Goal: Task Accomplishment & Management: Manage account settings

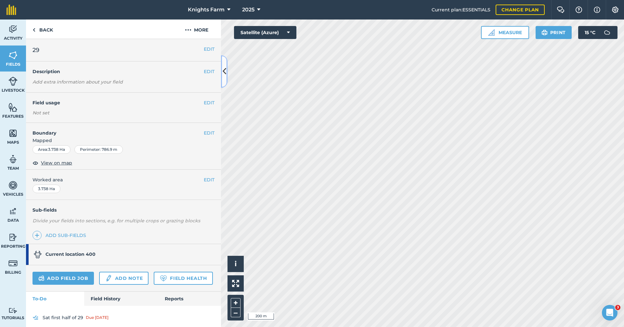
click at [224, 69] on icon at bounding box center [225, 71] width 4 height 11
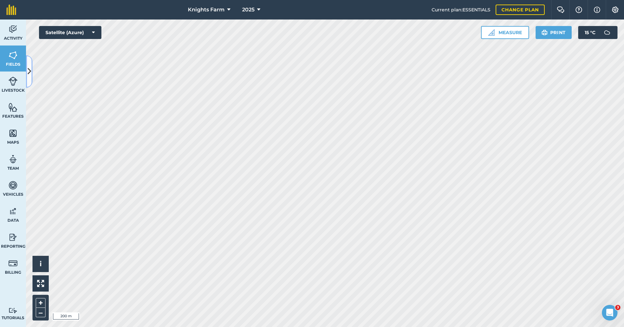
click at [29, 61] on button at bounding box center [29, 71] width 6 height 32
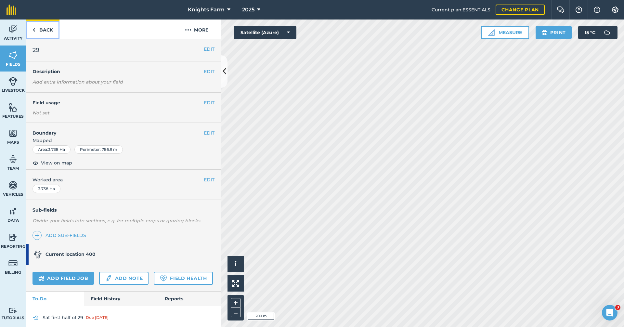
click at [44, 26] on link "Back" at bounding box center [42, 28] width 33 height 19
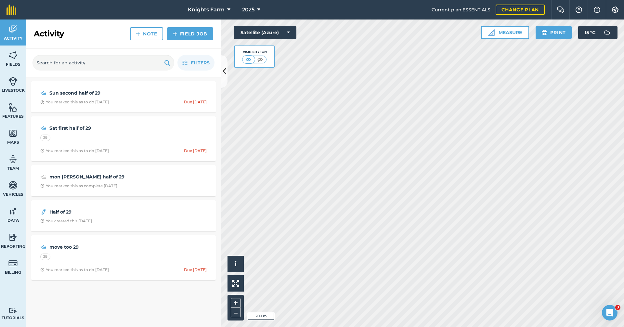
click at [219, 67] on div "Filters" at bounding box center [123, 62] width 195 height 29
click at [225, 69] on icon at bounding box center [225, 71] width 4 height 11
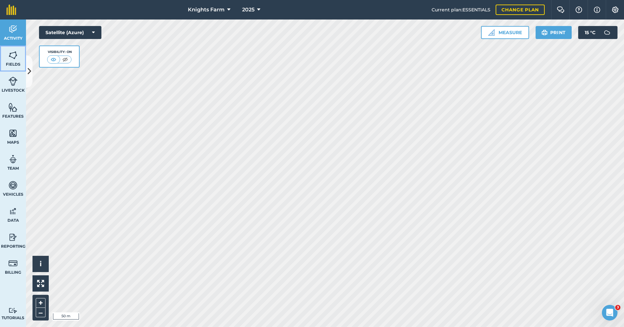
click at [16, 59] on img at bounding box center [12, 55] width 9 height 10
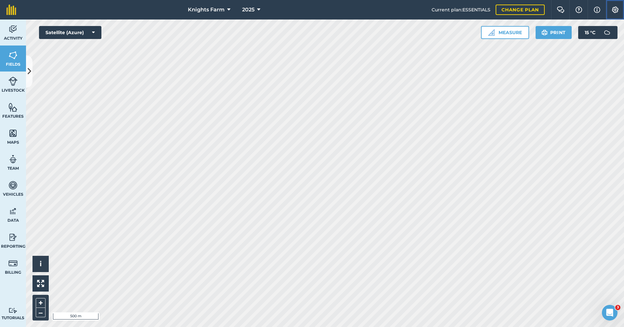
click at [619, 11] on button "Settings" at bounding box center [614, 9] width 18 height 19
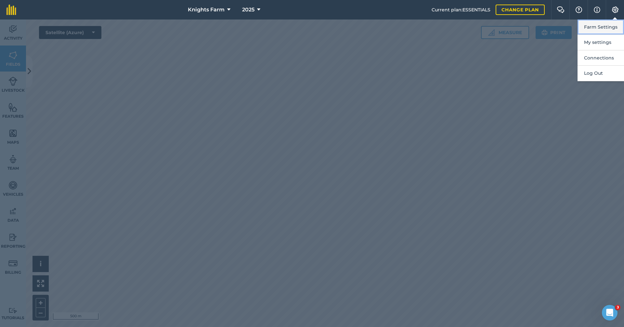
click at [610, 27] on button "Farm Settings" at bounding box center [600, 26] width 46 height 15
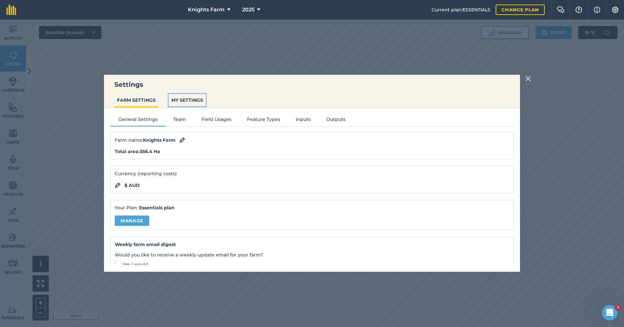
click at [181, 96] on button "MY SETTINGS" at bounding box center [187, 100] width 37 height 12
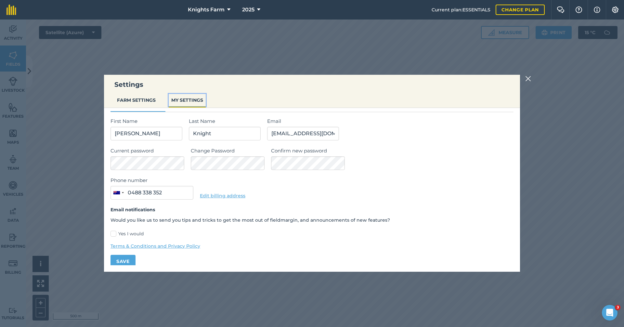
scroll to position [20, 0]
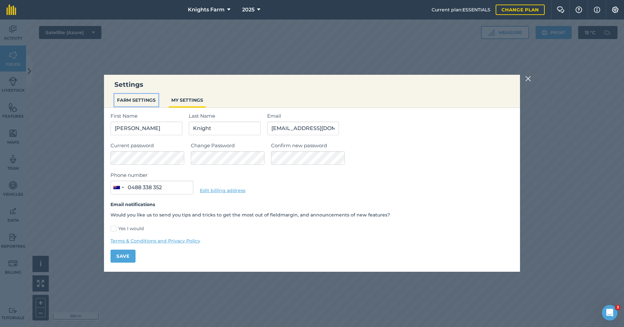
click at [154, 103] on button "FARM SETTINGS" at bounding box center [136, 100] width 44 height 12
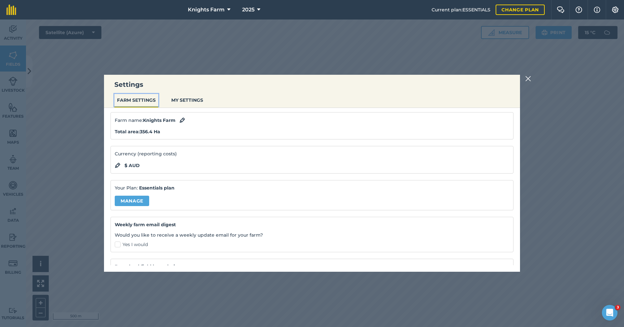
scroll to position [52, 0]
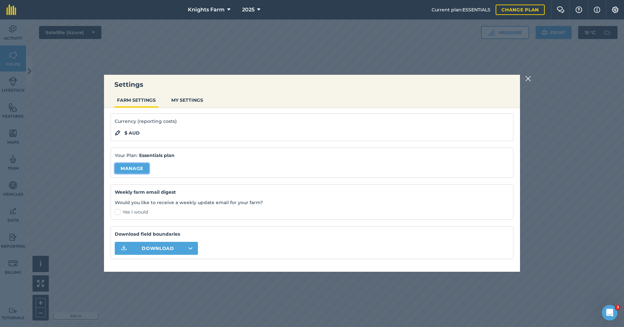
click at [145, 165] on link "Manage" at bounding box center [132, 168] width 34 height 10
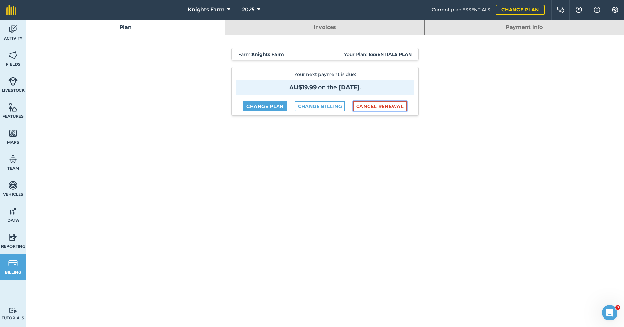
click at [376, 105] on button "Cancel renewal" at bounding box center [380, 106] width 54 height 10
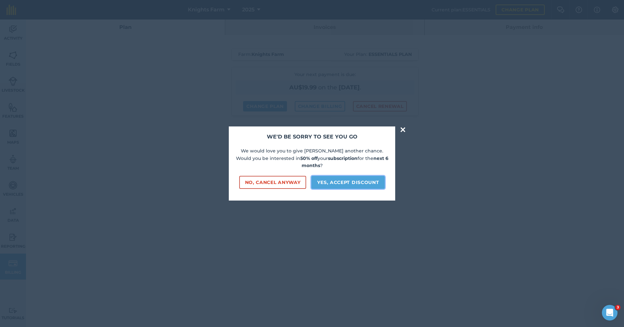
click at [335, 177] on button "Yes, accept discount" at bounding box center [347, 182] width 73 height 13
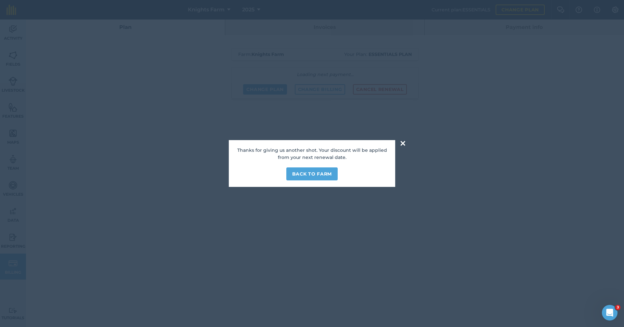
click at [402, 139] on button "×" at bounding box center [402, 143] width 7 height 13
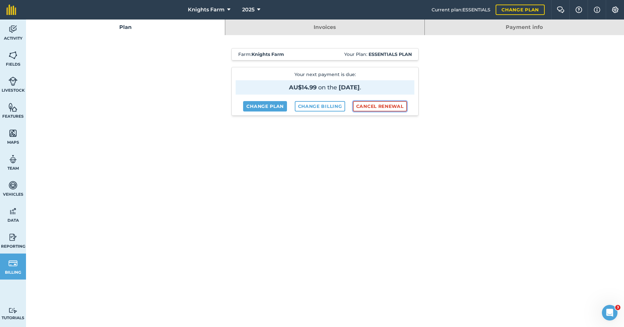
click at [396, 107] on button "Cancel renewal" at bounding box center [380, 106] width 54 height 10
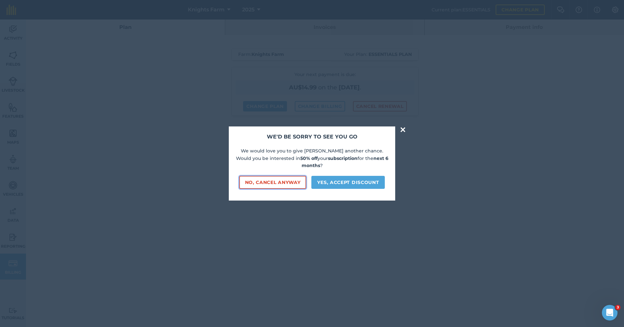
click at [268, 176] on button "No, cancel anyway" at bounding box center [272, 182] width 67 height 13
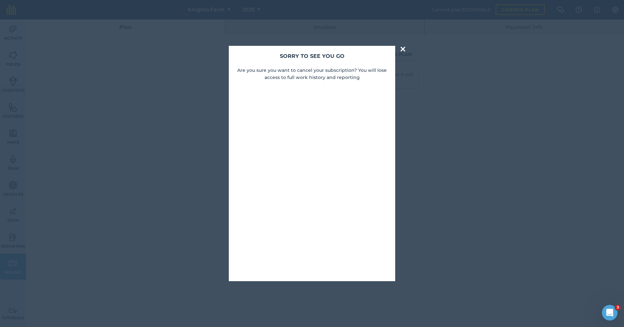
click at [402, 47] on button "×" at bounding box center [402, 49] width 7 height 13
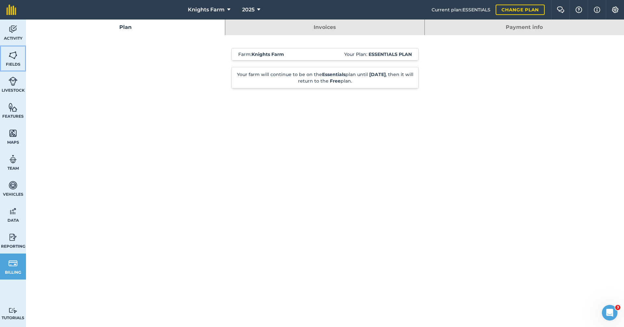
click at [16, 63] on span "Fields" at bounding box center [13, 64] width 26 height 5
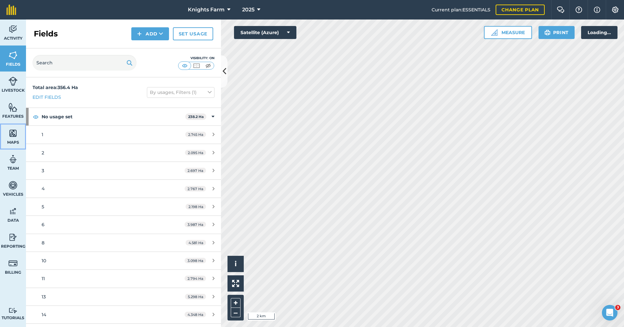
click at [12, 130] on img at bounding box center [12, 133] width 9 height 10
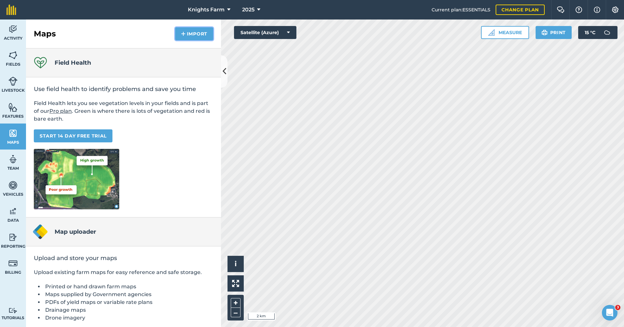
click at [191, 34] on button "Import" at bounding box center [194, 33] width 38 height 13
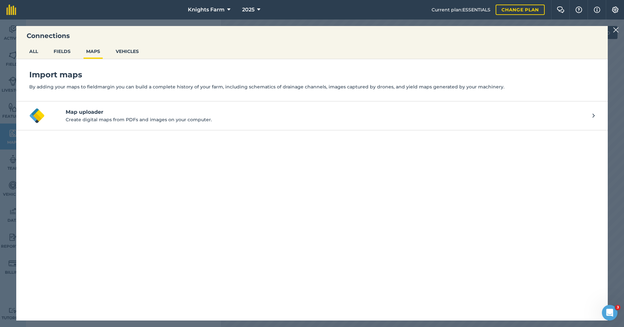
click at [14, 36] on div "Connections ALL FIELDS MAPS VEHICLES Import maps By adding your maps to fieldma…" at bounding box center [312, 172] width 624 height 307
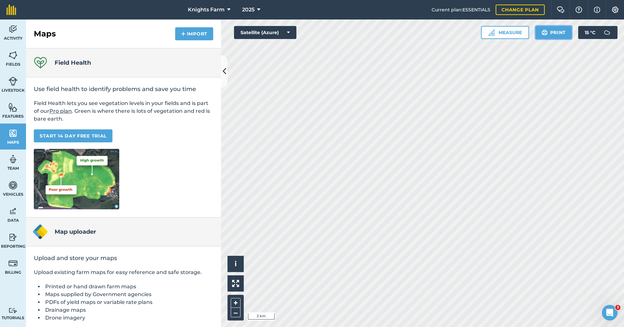
click at [561, 30] on button "Print" at bounding box center [553, 32] width 36 height 13
click at [224, 75] on icon at bounding box center [225, 71] width 4 height 11
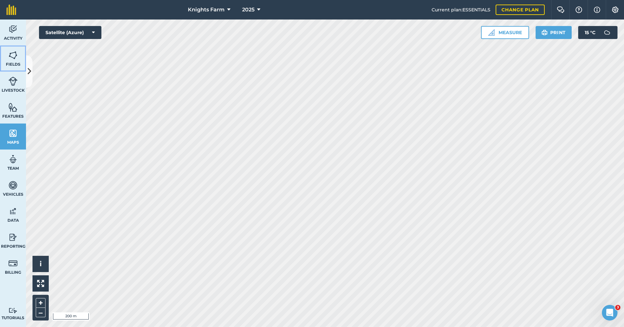
click at [6, 50] on link "Fields" at bounding box center [13, 58] width 26 height 26
click at [42, 311] on button "–" at bounding box center [41, 312] width 10 height 9
click at [42, 304] on button "+" at bounding box center [41, 303] width 10 height 10
click at [558, 33] on button "Print" at bounding box center [553, 32] width 36 height 13
click at [554, 32] on button "Print" at bounding box center [553, 32] width 36 height 13
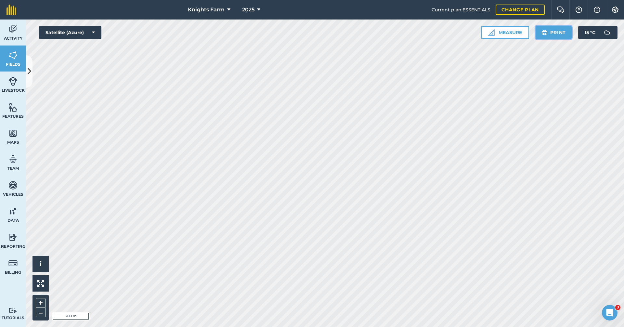
click at [551, 37] on button "Print" at bounding box center [553, 32] width 36 height 13
click at [550, 36] on button "Print" at bounding box center [553, 32] width 36 height 13
click at [18, 134] on link "Maps" at bounding box center [13, 136] width 26 height 26
click at [32, 65] on button at bounding box center [29, 71] width 6 height 32
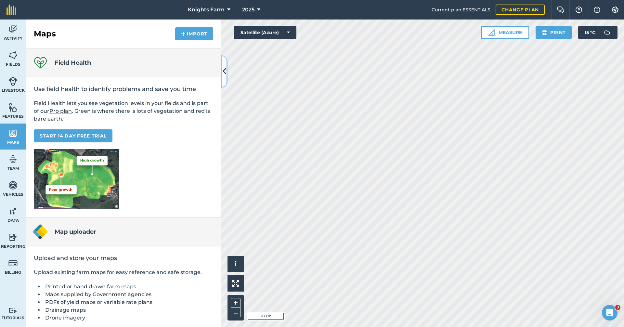
scroll to position [22, 0]
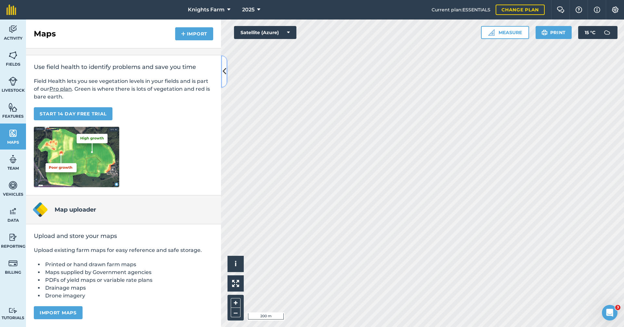
click at [224, 64] on button at bounding box center [224, 71] width 6 height 32
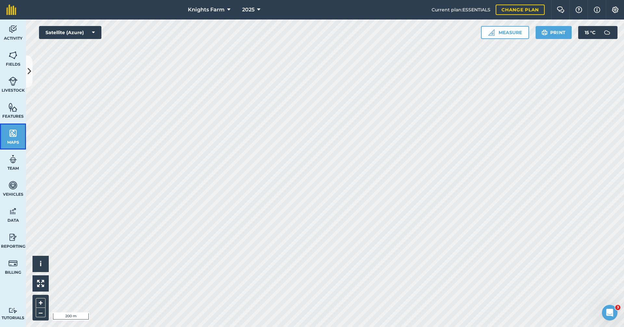
click at [7, 132] on link "Maps" at bounding box center [13, 136] width 26 height 26
click at [18, 208] on link "Data" at bounding box center [13, 214] width 26 height 26
click at [14, 234] on img at bounding box center [12, 237] width 9 height 10
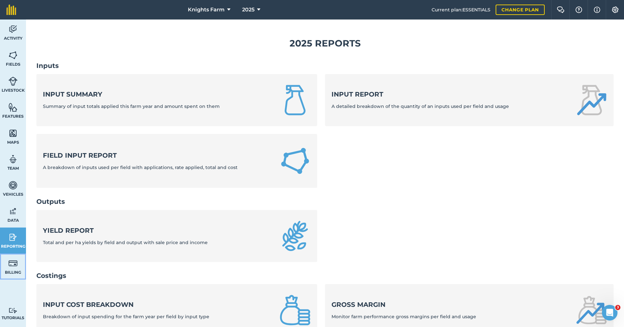
click at [19, 274] on span "Billing" at bounding box center [13, 272] width 26 height 5
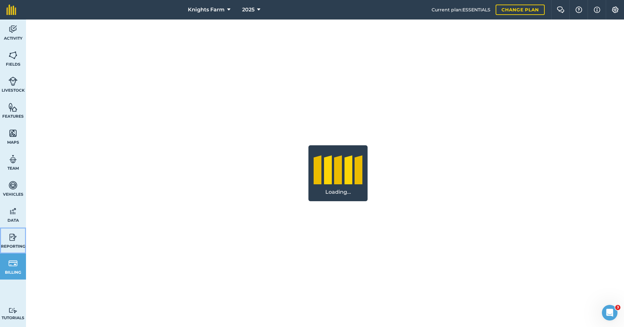
click at [23, 249] on link "Reporting" at bounding box center [13, 240] width 26 height 26
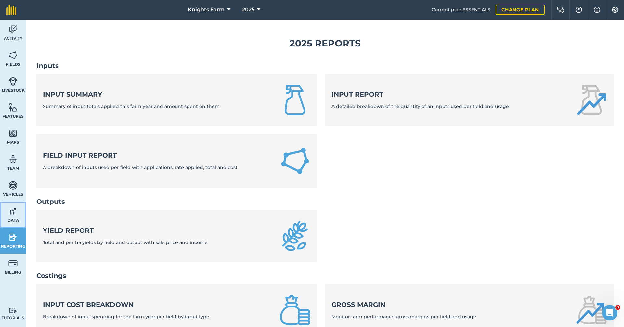
click at [16, 208] on img at bounding box center [12, 211] width 9 height 10
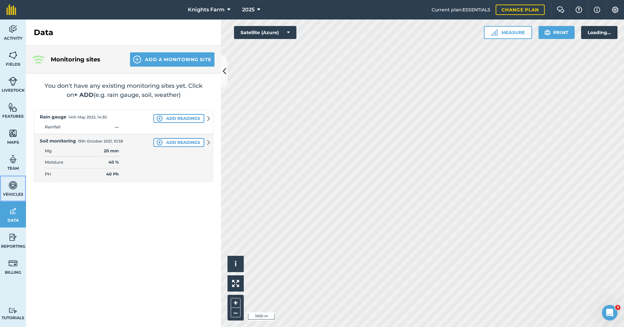
click at [15, 177] on link "Vehicles" at bounding box center [13, 188] width 26 height 26
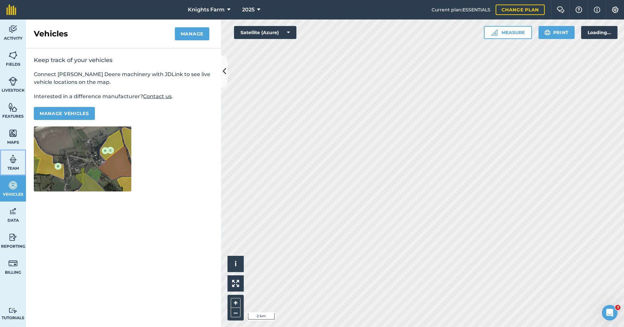
click at [14, 160] on img at bounding box center [12, 159] width 9 height 10
select select "MEMBER"
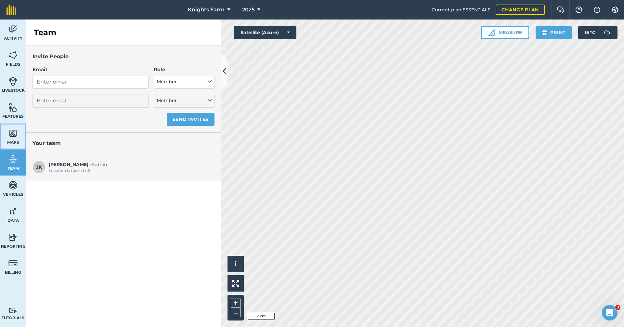
click at [15, 142] on span "Maps" at bounding box center [13, 142] width 26 height 5
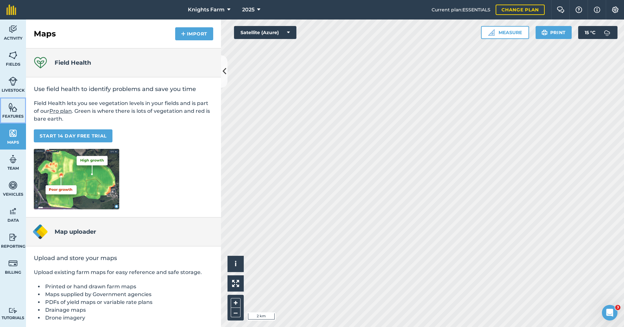
click at [16, 104] on img at bounding box center [12, 107] width 9 height 10
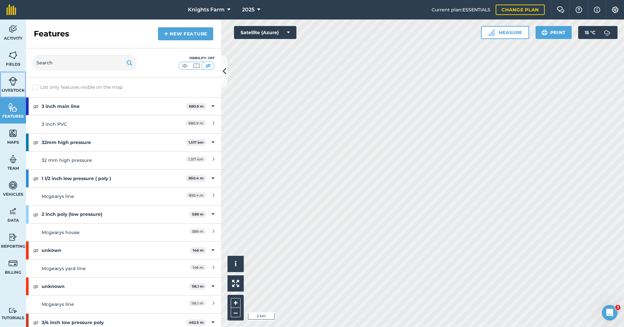
click at [19, 83] on link "Livestock" at bounding box center [13, 84] width 26 height 26
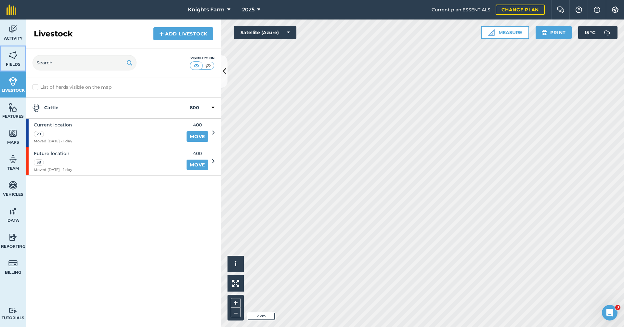
click at [19, 61] on link "Fields" at bounding box center [13, 58] width 26 height 26
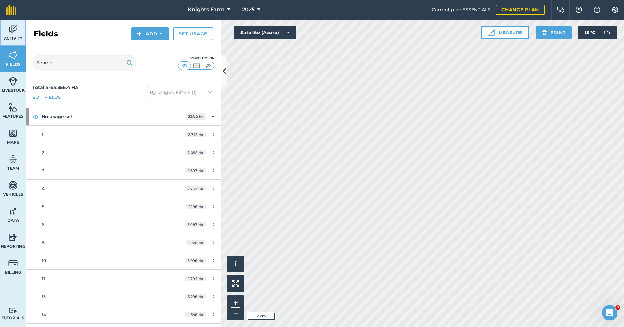
click at [17, 35] on link "Activity" at bounding box center [13, 32] width 26 height 26
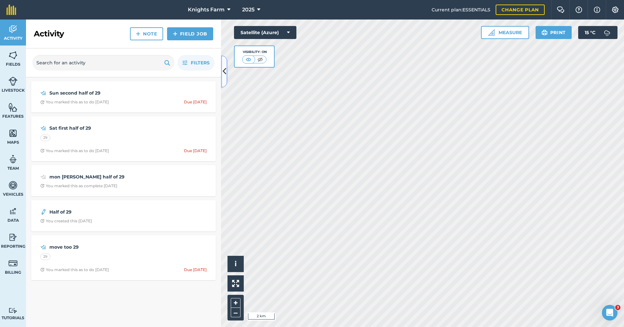
click at [226, 77] on button at bounding box center [224, 71] width 6 height 32
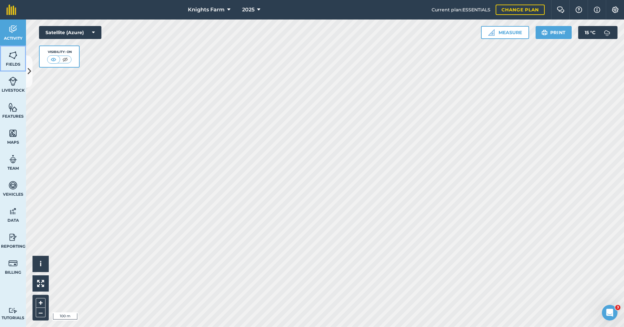
click at [19, 62] on span "Fields" at bounding box center [13, 64] width 26 height 5
click at [31, 68] on button at bounding box center [29, 71] width 6 height 32
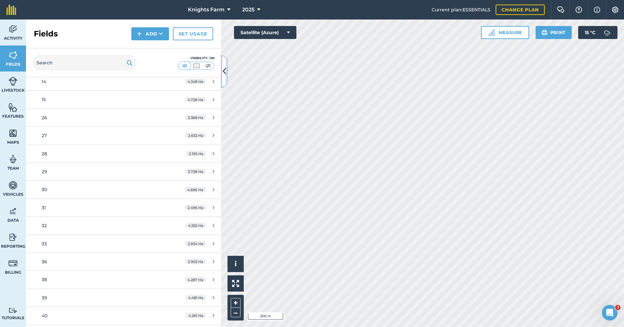
scroll to position [232, 0]
click at [13, 307] on img at bounding box center [12, 310] width 9 height 6
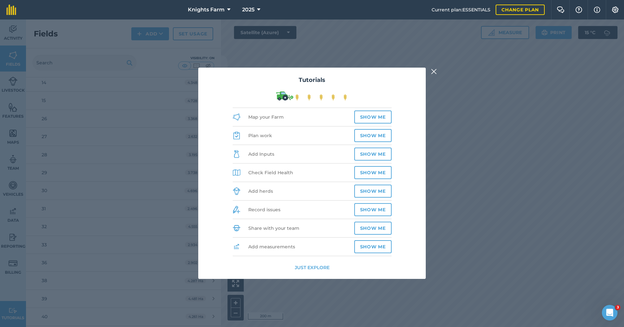
click at [431, 68] on img at bounding box center [434, 72] width 6 height 8
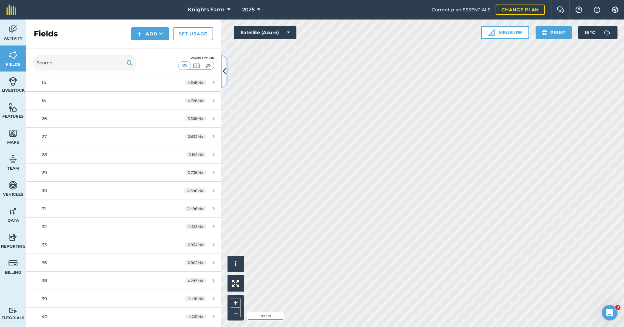
click at [224, 79] on button at bounding box center [224, 71] width 6 height 32
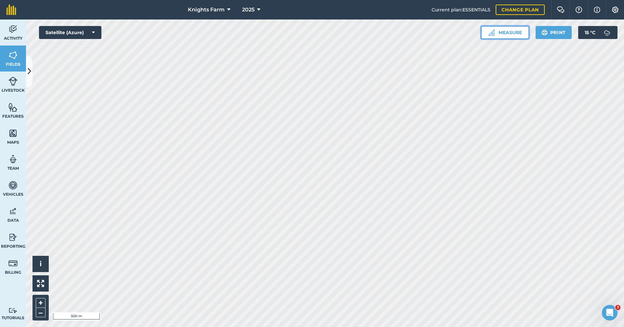
click at [515, 30] on button "Measure" at bounding box center [505, 32] width 48 height 13
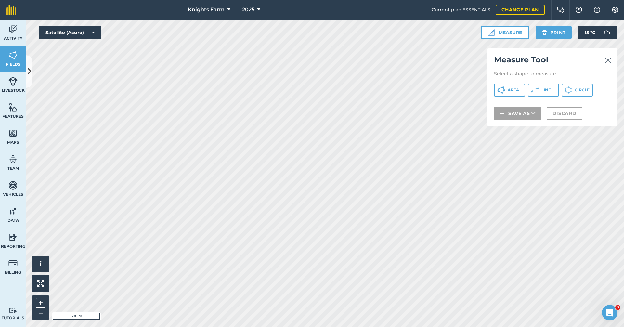
click at [610, 55] on link at bounding box center [608, 60] width 6 height 10
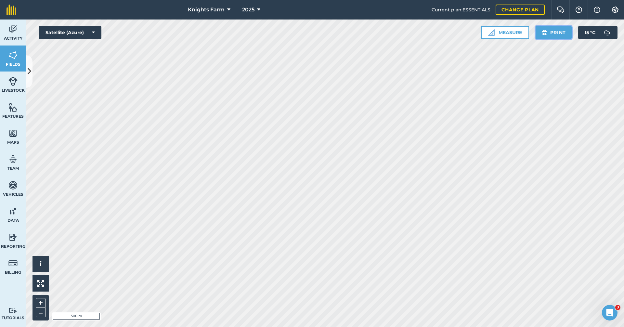
click at [567, 36] on button "Print" at bounding box center [553, 32] width 36 height 13
click at [564, 6] on img at bounding box center [560, 9] width 8 height 6
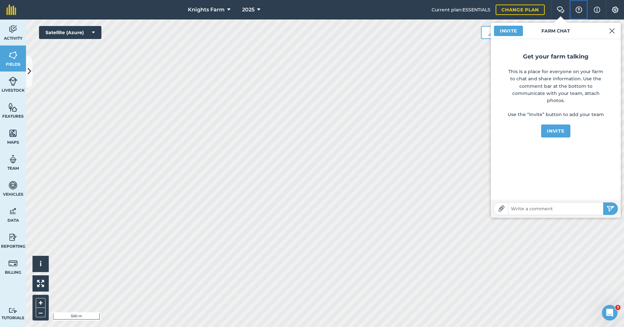
click at [577, 6] on button "Help" at bounding box center [578, 9] width 18 height 19
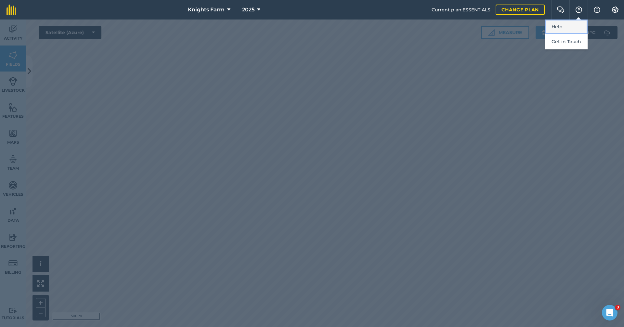
click at [577, 22] on link "Help" at bounding box center [566, 26] width 43 height 15
click at [572, 70] on div at bounding box center [312, 172] width 624 height 307
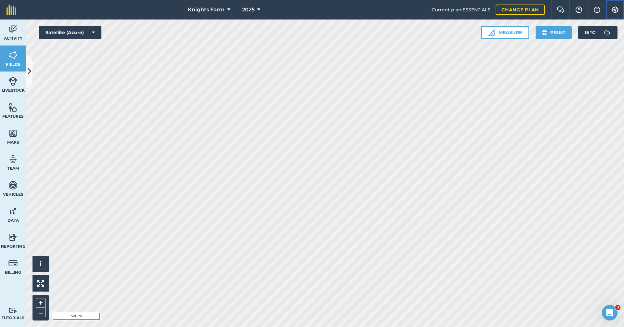
click at [617, 7] on img at bounding box center [615, 9] width 8 height 6
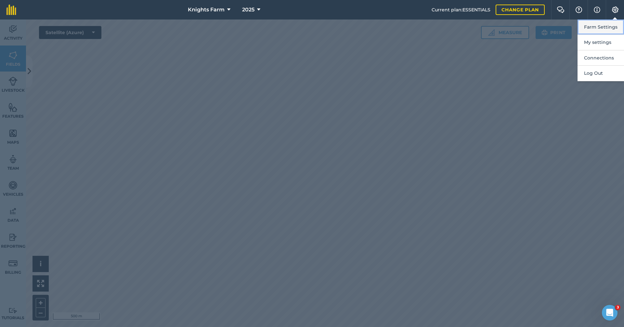
click at [608, 23] on button "Farm Settings" at bounding box center [600, 26] width 46 height 15
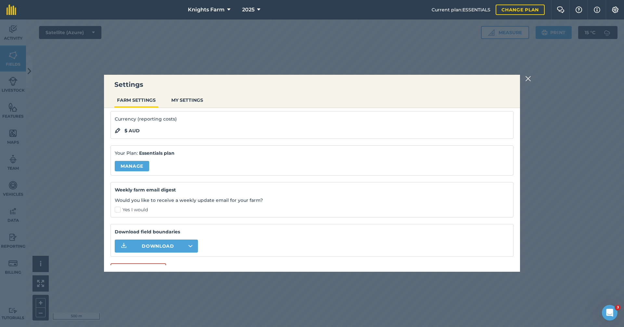
scroll to position [65, 0]
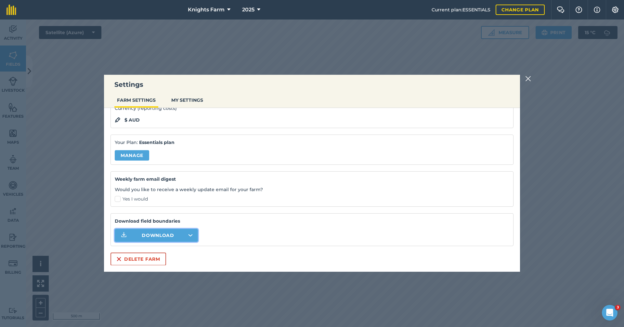
click at [168, 234] on span "Download" at bounding box center [158, 235] width 32 height 6
click at [182, 240] on button "Download" at bounding box center [156, 235] width 83 height 13
click at [166, 235] on span "Download" at bounding box center [158, 235] width 32 height 6
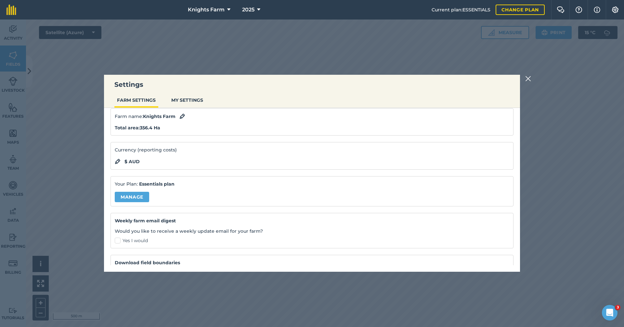
scroll to position [33, 0]
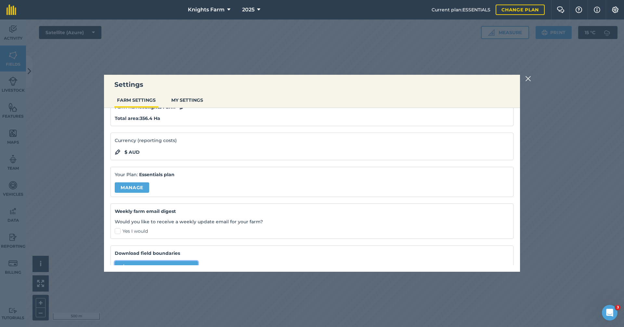
click at [530, 81] on img at bounding box center [528, 79] width 6 height 8
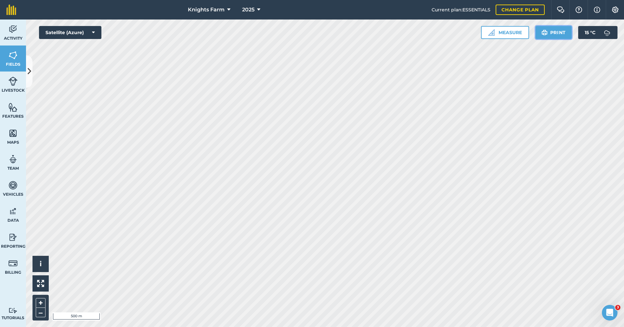
click at [569, 34] on button "Print" at bounding box center [553, 32] width 36 height 13
click at [37, 313] on button "–" at bounding box center [41, 312] width 10 height 9
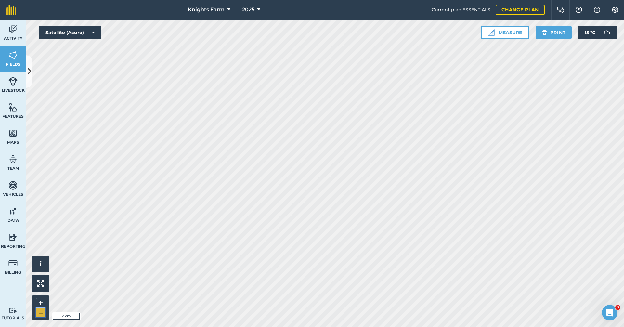
click at [37, 313] on button "–" at bounding box center [41, 312] width 10 height 9
click at [39, 305] on button "+" at bounding box center [41, 303] width 10 height 10
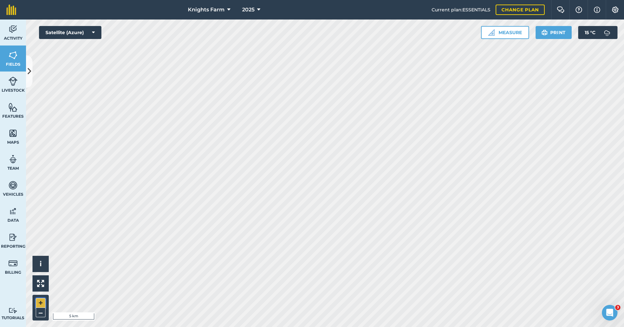
click at [39, 305] on button "+" at bounding box center [41, 303] width 10 height 10
click at [545, 33] on img at bounding box center [544, 33] width 6 height 8
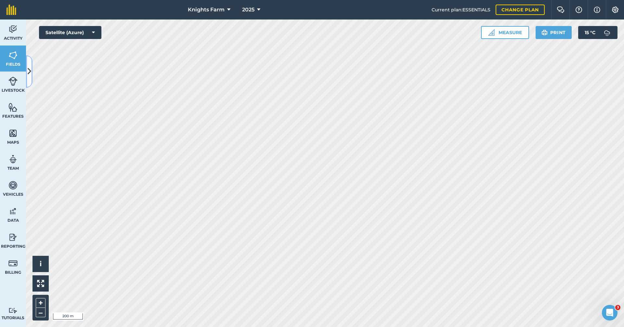
click at [31, 73] on icon at bounding box center [30, 71] width 4 height 11
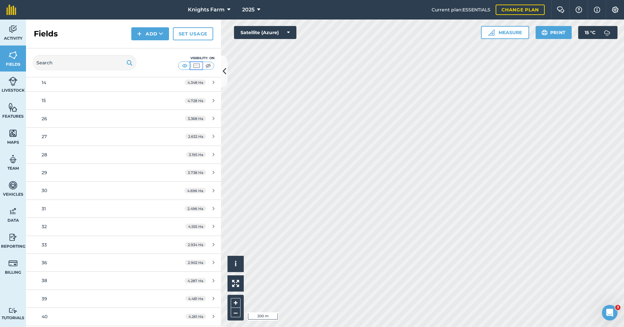
click at [199, 67] on img at bounding box center [196, 65] width 8 height 6
click at [188, 67] on img at bounding box center [185, 65] width 8 height 6
click at [197, 66] on img at bounding box center [196, 65] width 8 height 6
click at [184, 67] on img at bounding box center [185, 65] width 8 height 6
click at [227, 74] on button at bounding box center [224, 71] width 6 height 32
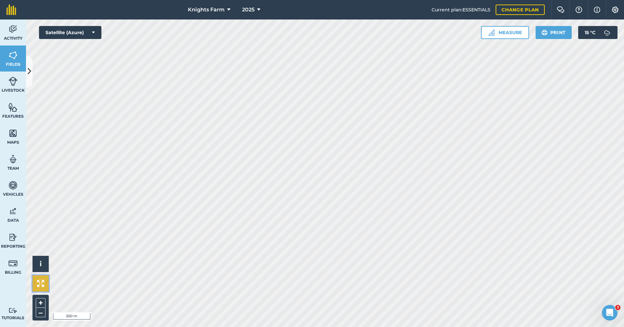
click at [46, 288] on button at bounding box center [40, 283] width 16 height 16
click at [46, 285] on button at bounding box center [40, 283] width 16 height 16
click at [41, 266] on span "i" at bounding box center [41, 264] width 2 height 8
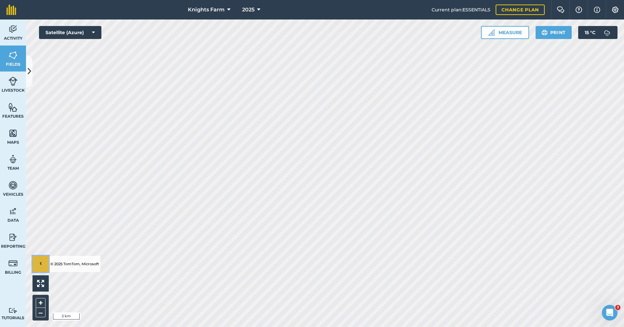
click at [41, 266] on span "›" at bounding box center [41, 264] width 2 height 8
click at [568, 34] on button "Print" at bounding box center [553, 32] width 36 height 13
click at [555, 37] on button "Print" at bounding box center [553, 32] width 36 height 13
click at [558, 30] on button "Print" at bounding box center [553, 32] width 36 height 13
click at [320, 0] on html "Knights Farm 2025 Current plan : ESSENTIALS Change plan Farm Chat Help Info Set…" at bounding box center [312, 163] width 624 height 327
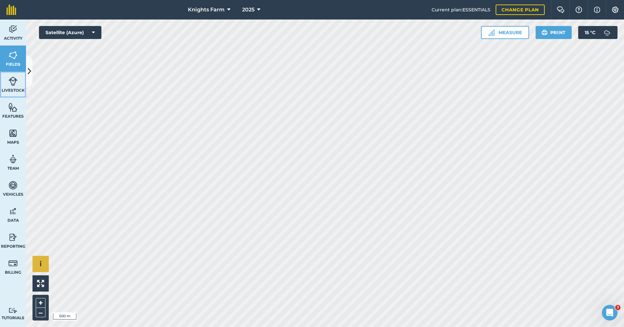
click at [1, 81] on link "Livestock" at bounding box center [13, 84] width 26 height 26
click at [30, 70] on icon at bounding box center [30, 71] width 4 height 11
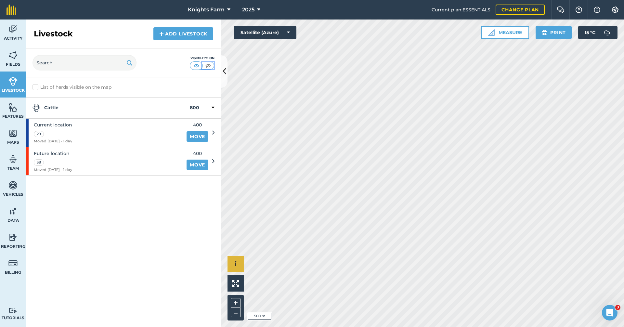
click at [210, 67] on img at bounding box center [208, 65] width 8 height 6
click at [224, 61] on button at bounding box center [224, 71] width 6 height 32
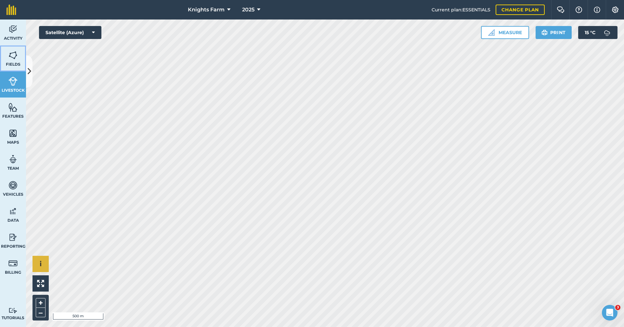
click at [16, 60] on img at bounding box center [12, 55] width 9 height 10
